Goal: Navigation & Orientation: Find specific page/section

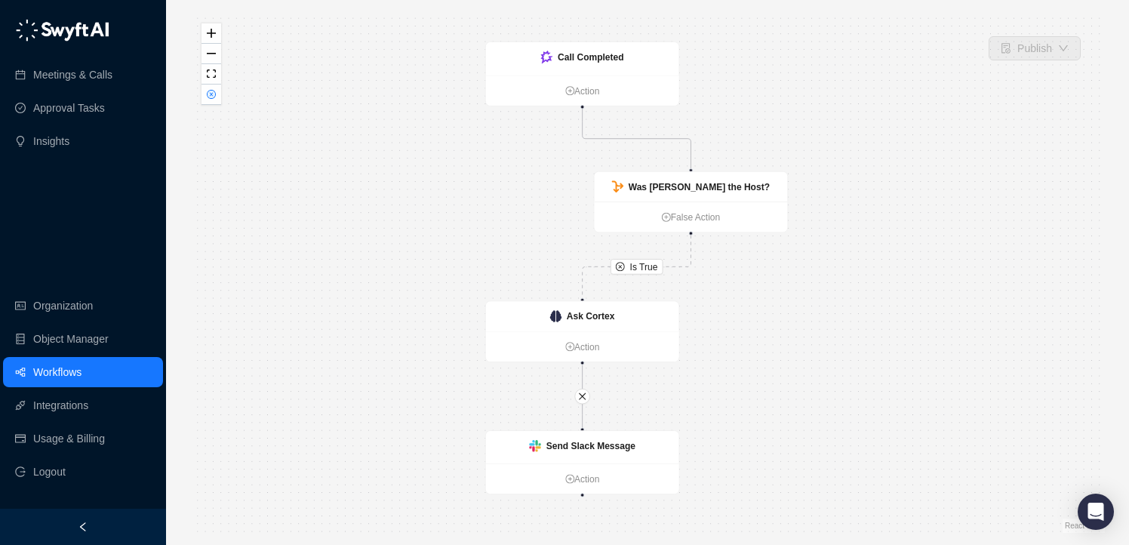
click at [60, 69] on link "Meetings & Calls" at bounding box center [72, 75] width 79 height 30
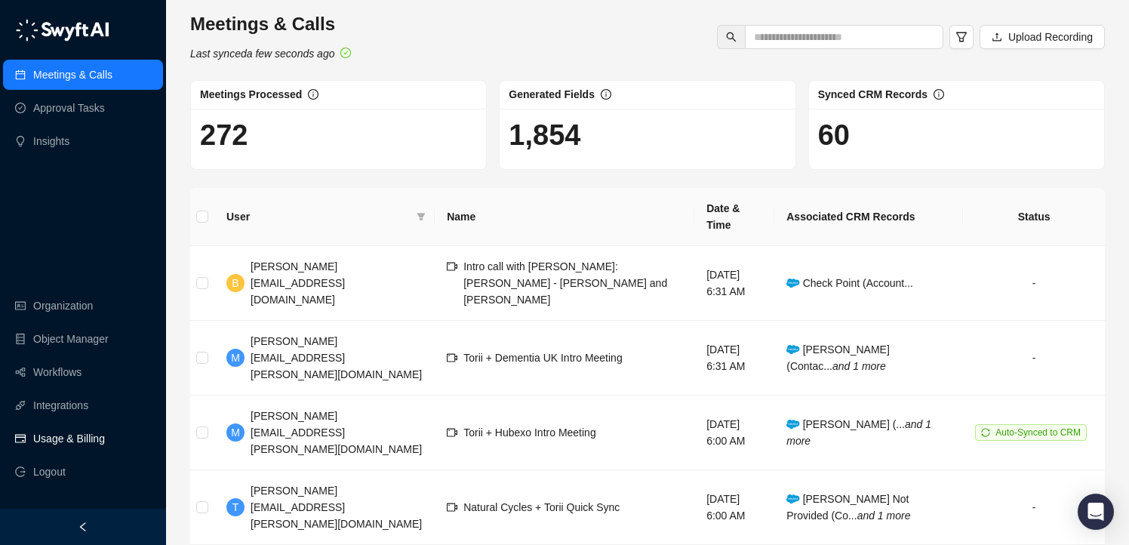
click at [67, 436] on link "Usage & Billing" at bounding box center [69, 438] width 72 height 30
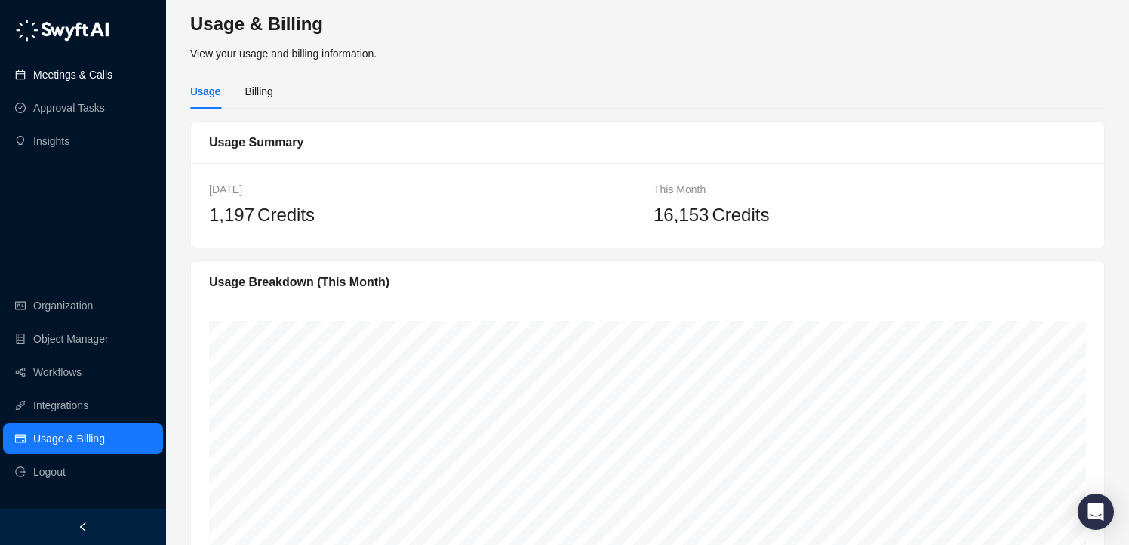
click at [77, 76] on link "Meetings & Calls" at bounding box center [72, 75] width 79 height 30
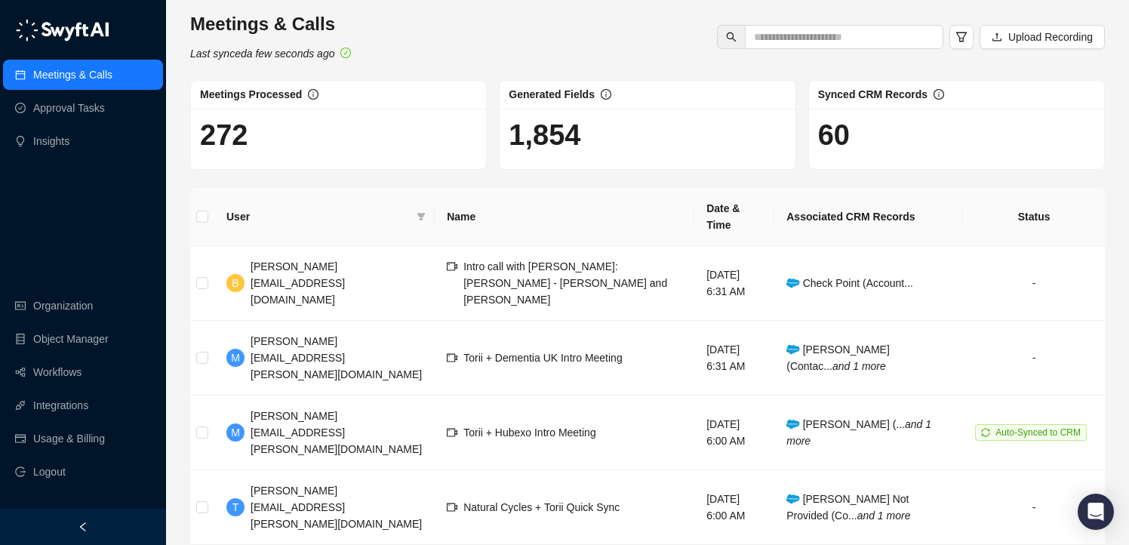
click at [400, 34] on div "Meetings & Calls Last synced a few seconds ago Upload Recording" at bounding box center [648, 37] width 924 height 50
